Goal: Find specific fact: Find specific fact

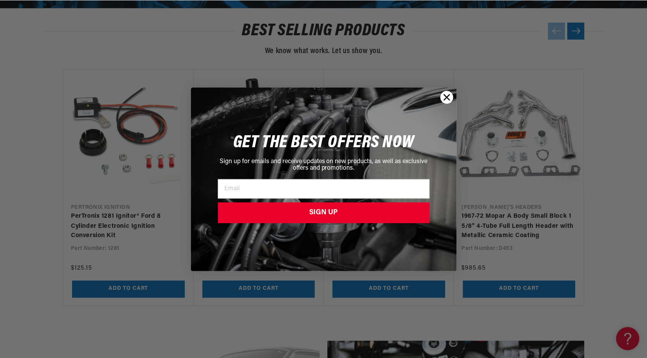
scroll to position [0, 484]
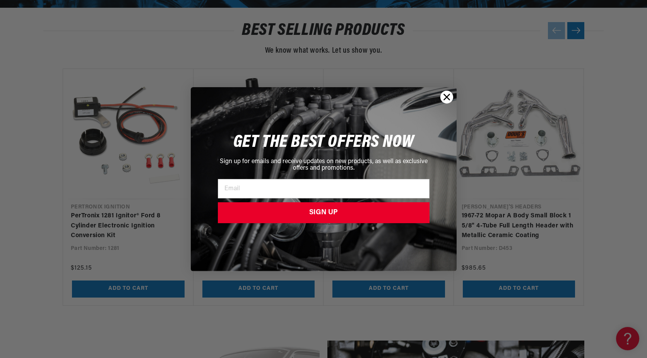
click at [447, 97] on icon "Close dialog" at bounding box center [446, 96] width 5 height 5
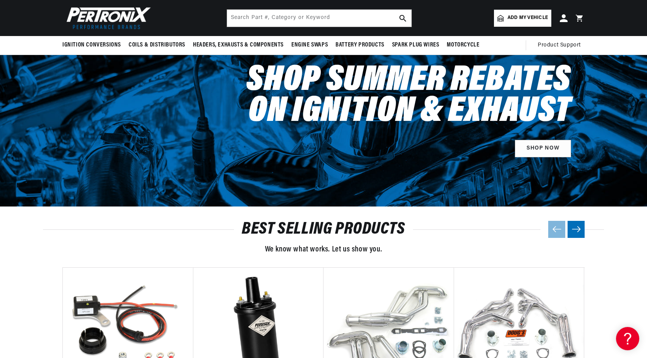
scroll to position [542, 0]
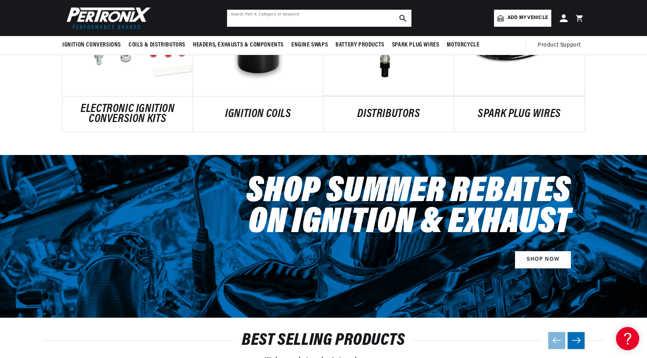
click at [288, 20] on input "text" at bounding box center [319, 18] width 184 height 17
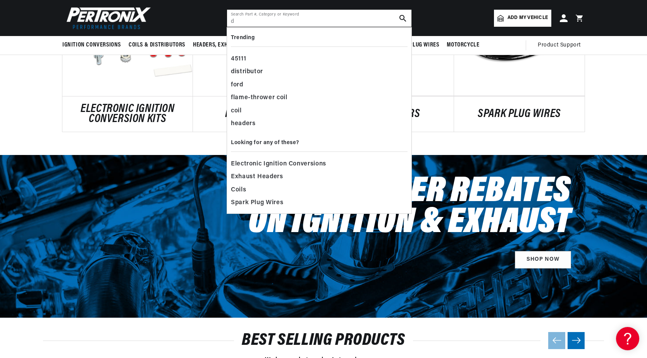
scroll to position [0, 967]
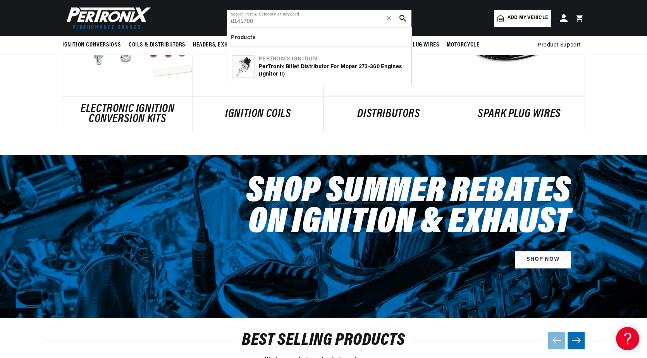
type input "d141700"
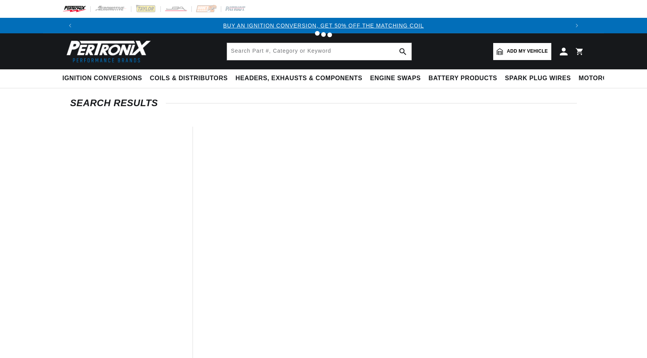
type input "d141700"
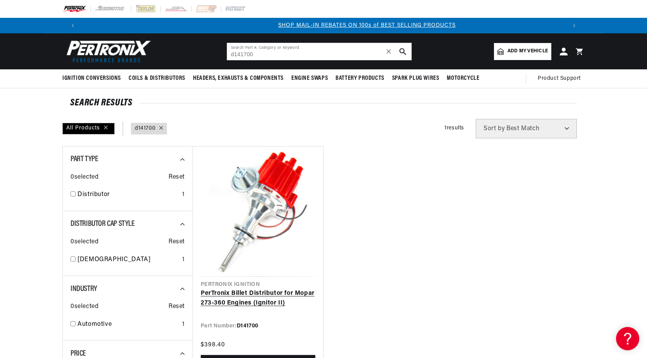
scroll to position [0, 484]
